Goal: Task Accomplishment & Management: Complete application form

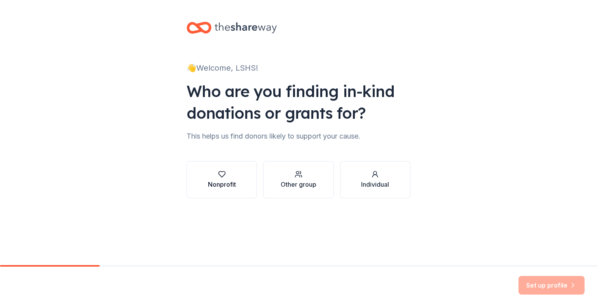
click at [229, 183] on div "Nonprofit" at bounding box center [222, 184] width 28 height 9
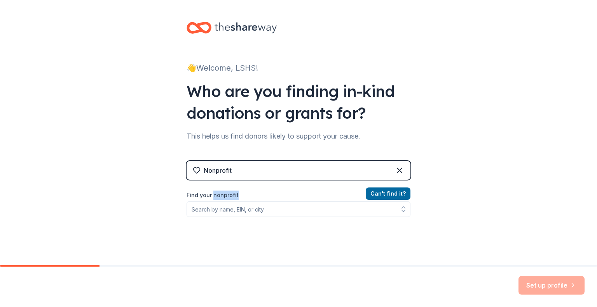
click at [229, 183] on div "Nonprofit Can ' t find it? Find your nonprofit" at bounding box center [298, 228] width 224 height 134
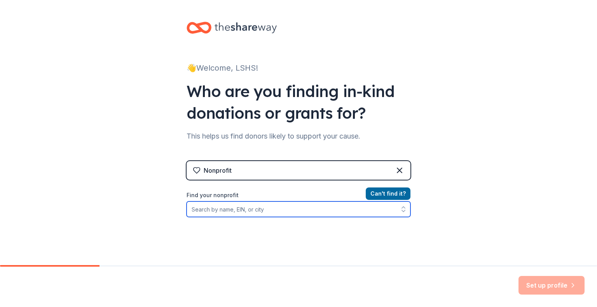
click at [234, 208] on input "Find your nonprofit" at bounding box center [298, 210] width 224 height 16
type input "[US_EMPLOYER_IDENTIFICATION_NUMBER]"
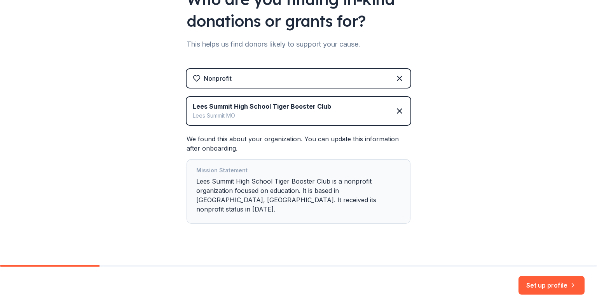
scroll to position [94, 0]
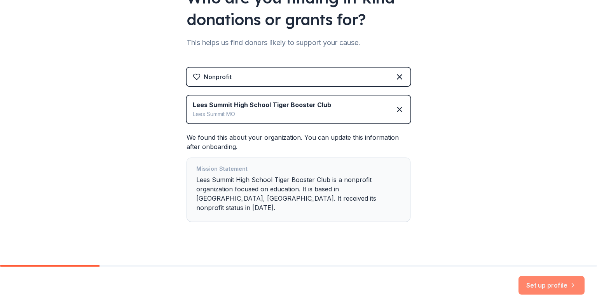
click at [542, 284] on button "Set up profile" at bounding box center [551, 285] width 66 height 19
click at [549, 281] on div "Set up profile" at bounding box center [551, 285] width 66 height 19
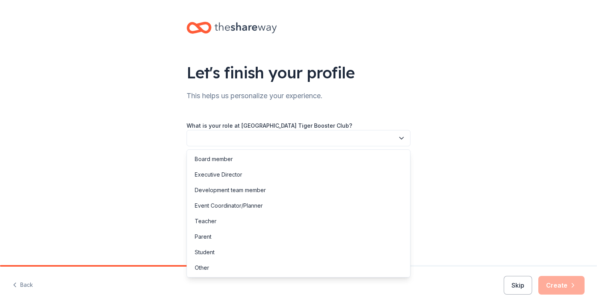
click at [400, 139] on icon "button" at bounding box center [401, 138] width 8 height 8
click at [232, 162] on div "Board member" at bounding box center [214, 159] width 38 height 9
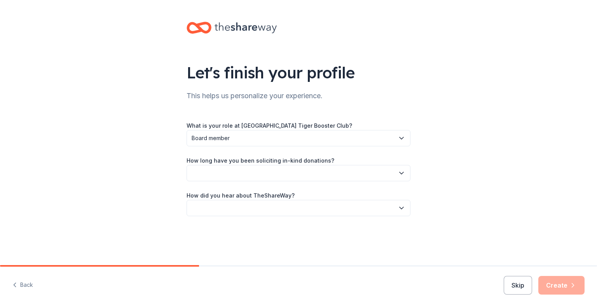
click at [232, 171] on button "button" at bounding box center [298, 173] width 224 height 16
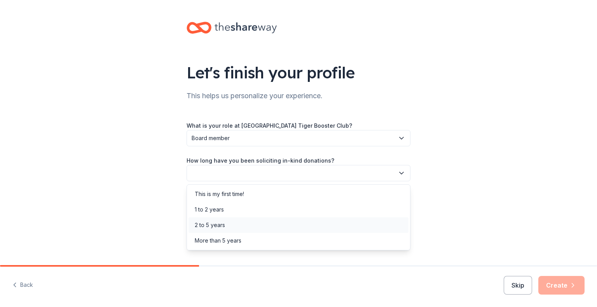
click at [220, 225] on div "2 to 5 years" at bounding box center [210, 225] width 30 height 9
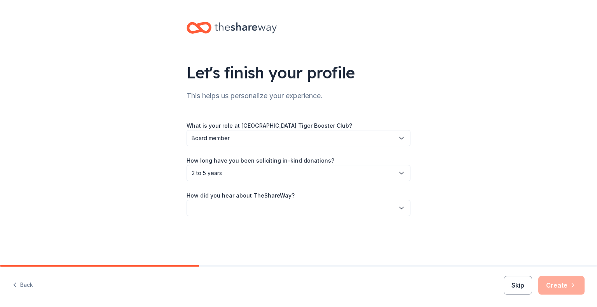
click at [222, 209] on button "button" at bounding box center [298, 208] width 224 height 16
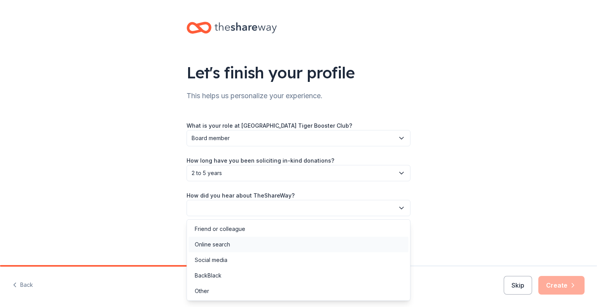
click at [232, 245] on div "Online search" at bounding box center [298, 245] width 220 height 16
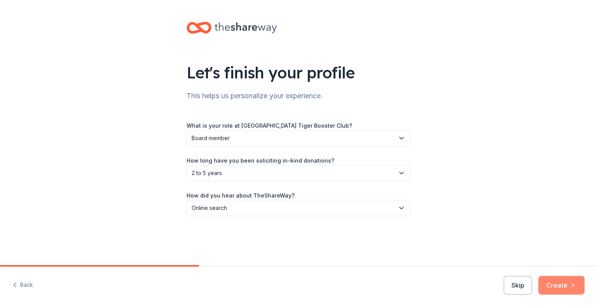
click at [555, 282] on button "Create" at bounding box center [561, 285] width 46 height 19
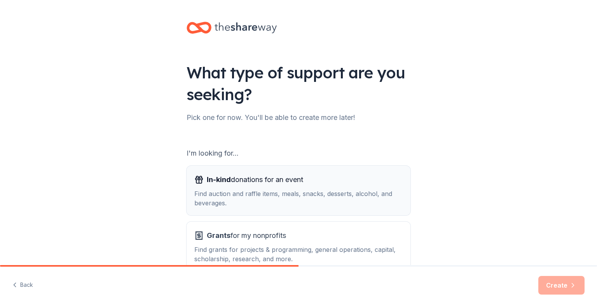
click at [273, 186] on div "In-kind donations for an event Find auction and raffle items, meals, snacks, de…" at bounding box center [298, 191] width 208 height 34
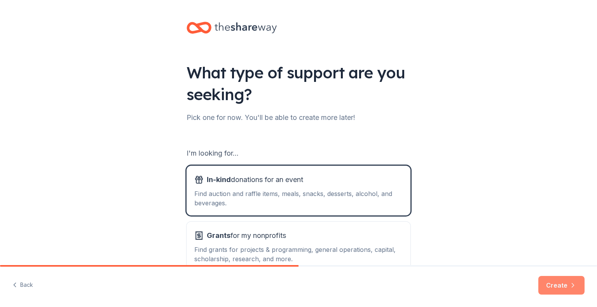
click at [561, 284] on button "Create" at bounding box center [561, 285] width 46 height 19
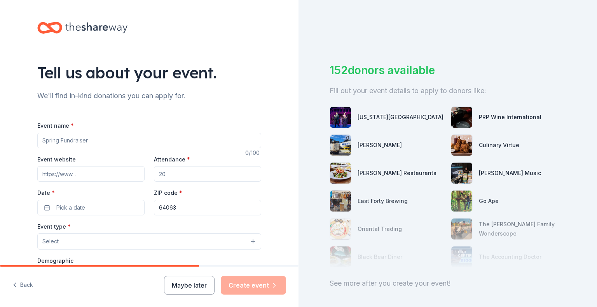
click at [113, 143] on input "Event name *" at bounding box center [149, 141] width 224 height 16
type input "Fall Musical : Mystic Pizza"
click at [91, 171] on input "Event website" at bounding box center [90, 174] width 107 height 16
click at [174, 177] on input "Attendance *" at bounding box center [207, 174] width 107 height 16
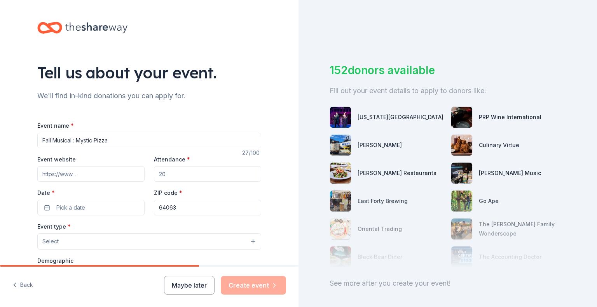
click at [171, 178] on input "Attendance *" at bounding box center [207, 174] width 107 height 16
drag, startPoint x: 152, startPoint y: 178, endPoint x: 162, endPoint y: 172, distance: 11.0
click at [141, 177] on div "Event website Attendance * Date * Pick a date ZIP code * 64063" at bounding box center [149, 185] width 224 height 61
click at [169, 171] on input "Attendance *" at bounding box center [207, 174] width 107 height 16
drag, startPoint x: 169, startPoint y: 171, endPoint x: 152, endPoint y: 169, distance: 17.1
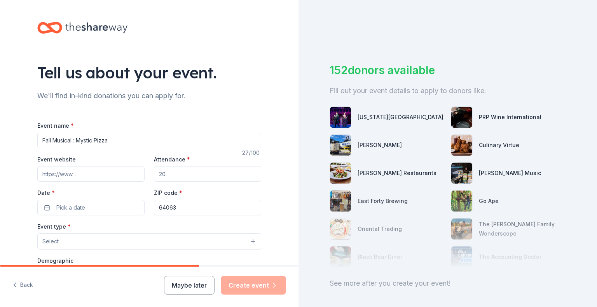
click at [144, 170] on div "Event website Attendance * Date * Pick a date ZIP code * 64063" at bounding box center [149, 185] width 224 height 61
click at [155, 173] on input "Attendance *" at bounding box center [207, 174] width 107 height 16
type input "800"
click at [76, 210] on span "Pick a date" at bounding box center [70, 207] width 29 height 9
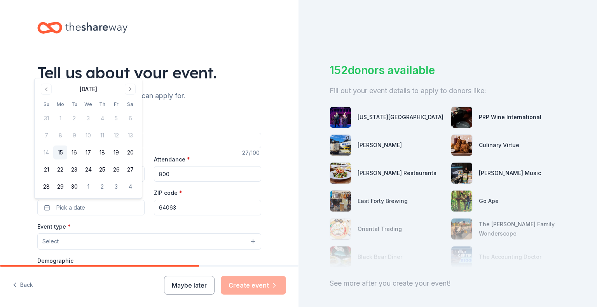
click at [125, 87] on button "Go to next month" at bounding box center [130, 89] width 11 height 11
click at [126, 87] on button "Go to next month" at bounding box center [130, 89] width 11 height 11
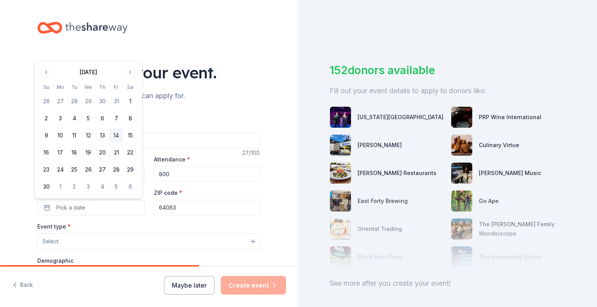
click at [121, 136] on button "14" at bounding box center [116, 136] width 14 height 14
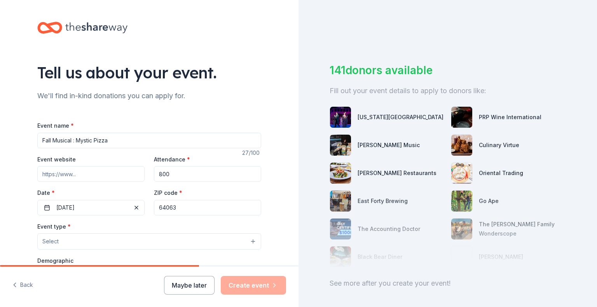
drag, startPoint x: 176, startPoint y: 206, endPoint x: 144, endPoint y: 207, distance: 31.5
click at [144, 207] on div "Event website Attendance * 800 Date * [DATE] ZIP code * 64063" at bounding box center [149, 185] width 224 height 61
type input "64081"
click at [120, 238] on button "Select" at bounding box center [149, 242] width 224 height 16
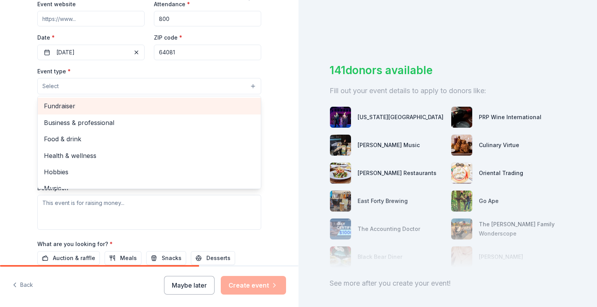
click at [109, 107] on span "Fundraiser" at bounding box center [149, 106] width 211 height 10
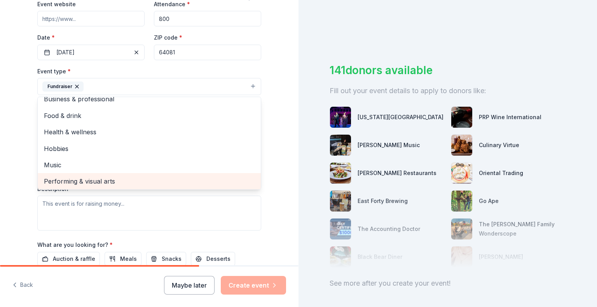
scroll to position [9, 0]
click at [71, 176] on span "Performing & visual arts" at bounding box center [149, 180] width 211 height 10
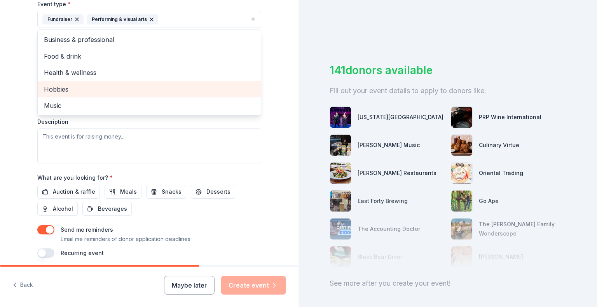
scroll to position [213, 0]
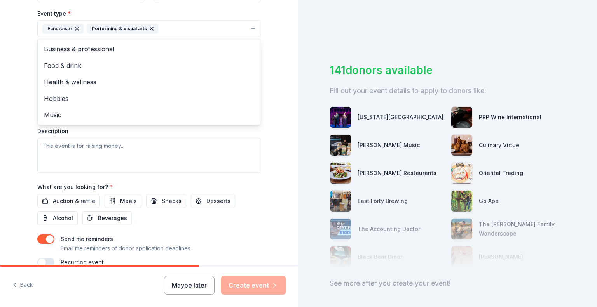
click at [19, 126] on div "Tell us about your event. We'll find in-kind donations you can apply for. Event…" at bounding box center [149, 46] width 298 height 518
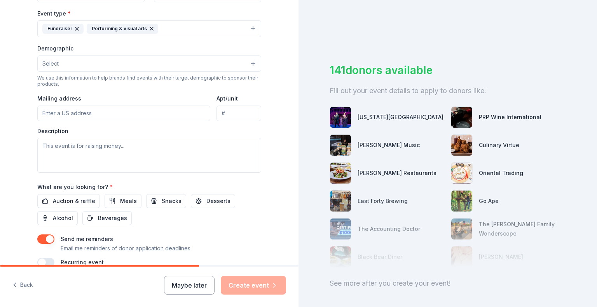
click at [85, 61] on button "Select" at bounding box center [149, 64] width 224 height 16
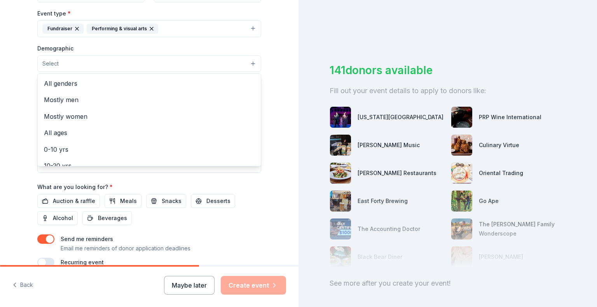
click at [85, 61] on button "Select" at bounding box center [149, 64] width 224 height 16
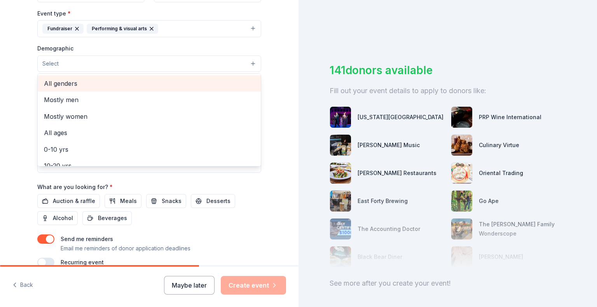
click at [75, 84] on span "All genders" at bounding box center [149, 83] width 211 height 10
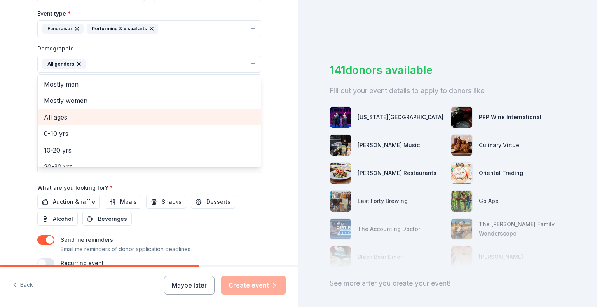
click at [71, 115] on span "All ages" at bounding box center [149, 117] width 211 height 10
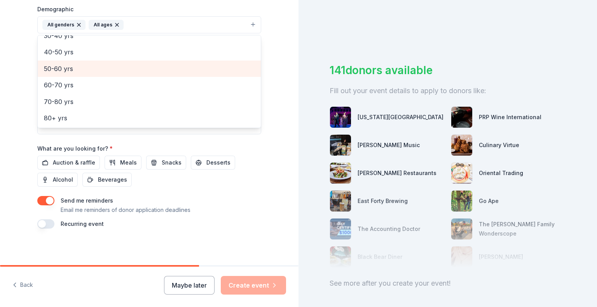
scroll to position [253, 0]
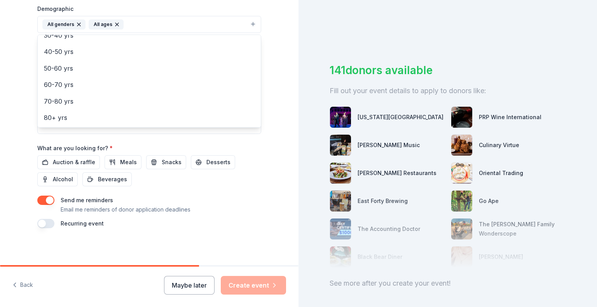
click at [19, 123] on div "Tell us about your event. We'll find in-kind donations you can apply for. Event…" at bounding box center [149, 6] width 298 height 519
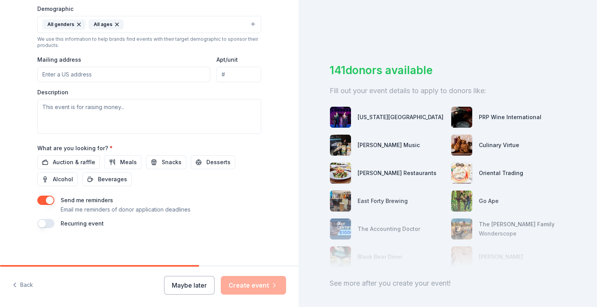
click at [79, 74] on input "Mailing address" at bounding box center [123, 75] width 173 height 16
click at [119, 77] on input "[STREET_ADDRESS]" at bounding box center [123, 75] width 173 height 16
type input "[STREET_ADDRESS][PERSON_NAME]"
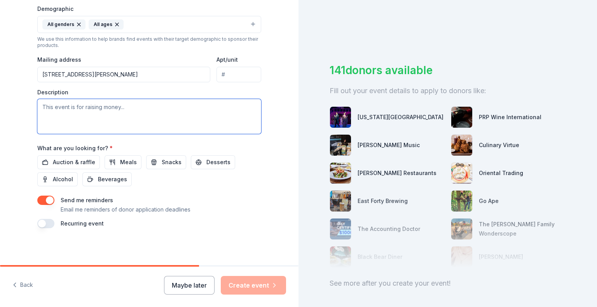
click at [123, 118] on textarea at bounding box center [149, 116] width 224 height 35
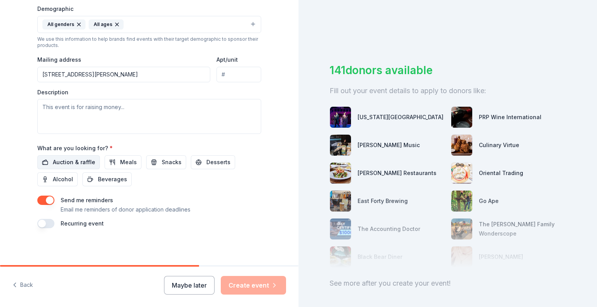
click at [65, 162] on span "Auction & raffle" at bounding box center [74, 162] width 42 height 9
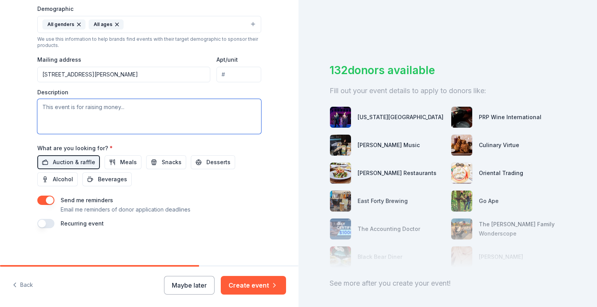
paste textarea "We are the booster club for [PERSON_NAME] Summit High School theatre department…"
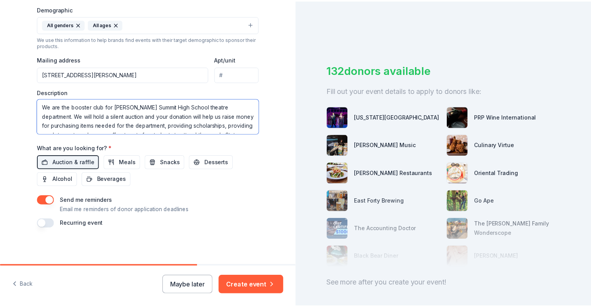
scroll to position [14, 0]
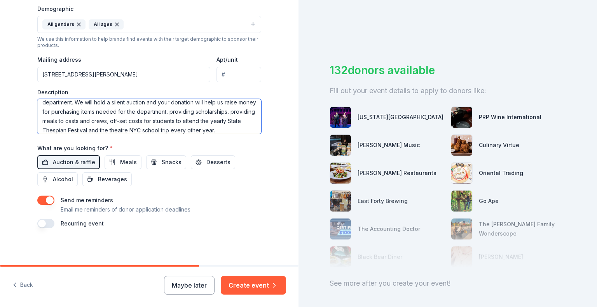
type textarea "We are the booster club for [PERSON_NAME] Summit High School theatre department…"
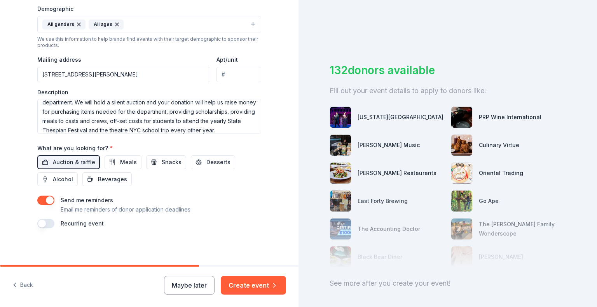
click at [48, 199] on button "button" at bounding box center [45, 200] width 17 height 9
click at [42, 199] on button "button" at bounding box center [45, 200] width 17 height 9
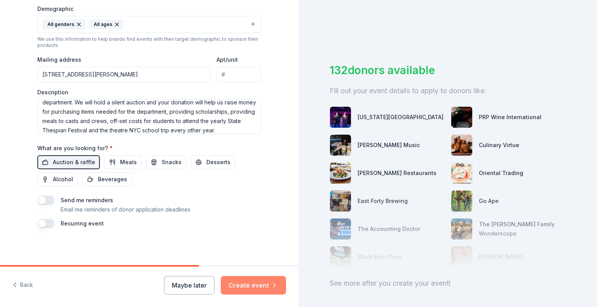
click at [268, 281] on button "Create event" at bounding box center [253, 285] width 65 height 19
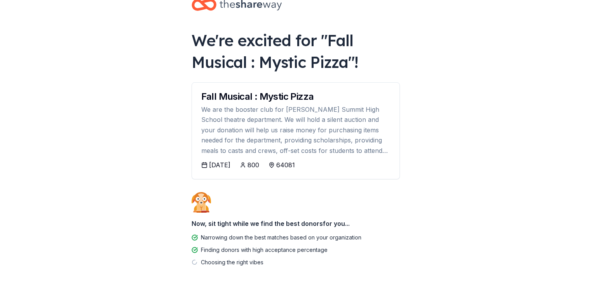
scroll to position [31, 0]
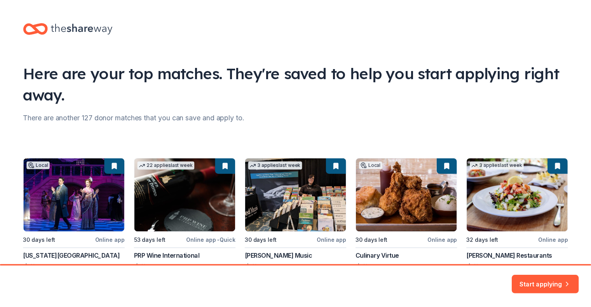
scroll to position [61, 0]
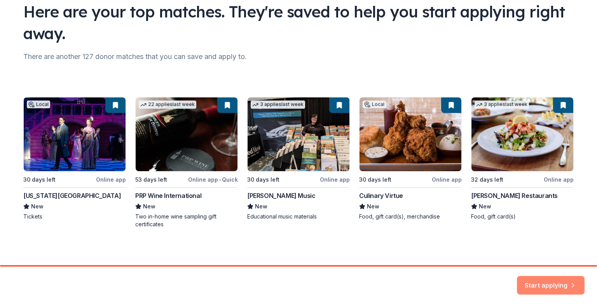
click at [533, 278] on button "Start applying" at bounding box center [551, 281] width 68 height 19
click at [541, 282] on div "Start applying" at bounding box center [551, 285] width 68 height 19
click at [552, 286] on div "Start applying" at bounding box center [551, 285] width 68 height 19
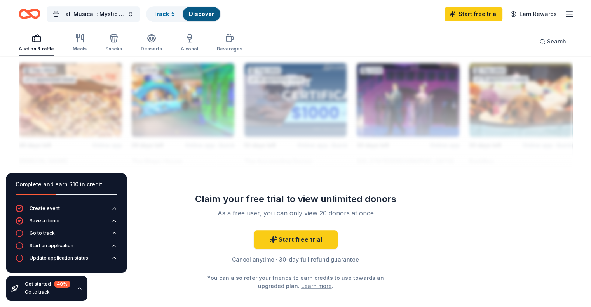
scroll to position [699, 0]
